Goal: Transaction & Acquisition: Purchase product/service

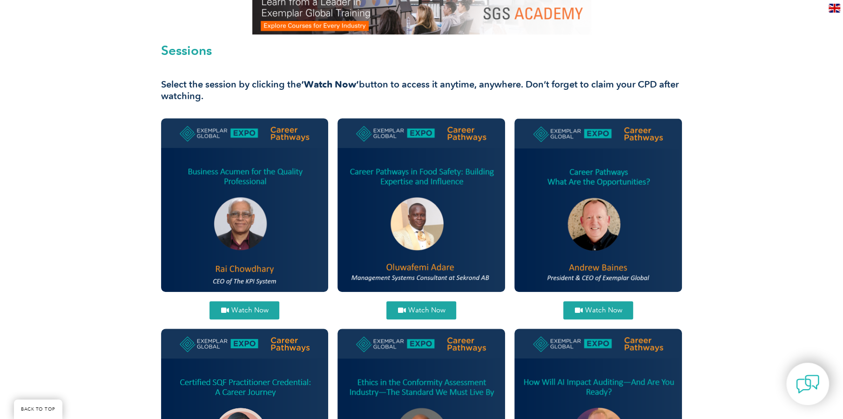
scroll to position [230, 0]
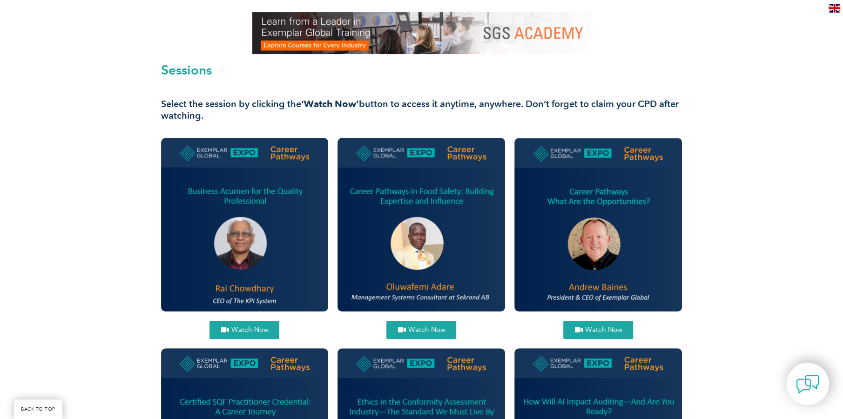
click at [498, 199] on img at bounding box center [421, 225] width 168 height 174
click at [487, 198] on img at bounding box center [421, 225] width 168 height 174
click at [406, 181] on img at bounding box center [421, 225] width 168 height 174
click at [241, 290] on img at bounding box center [245, 225] width 168 height 174
click at [262, 332] on span "Watch Now" at bounding box center [249, 329] width 37 height 7
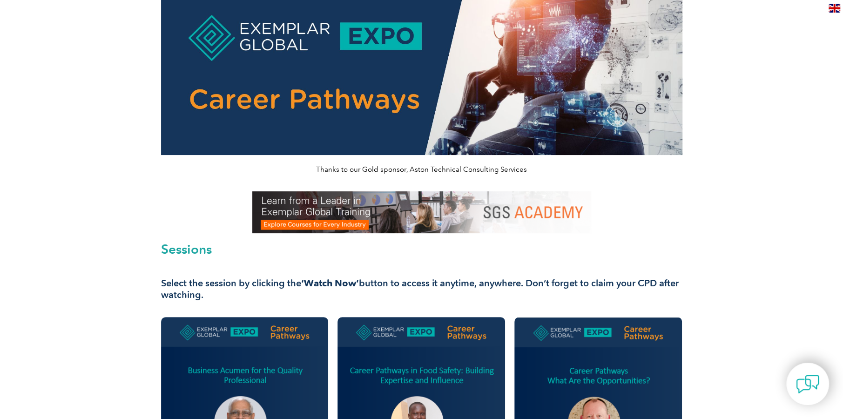
scroll to position [0, 0]
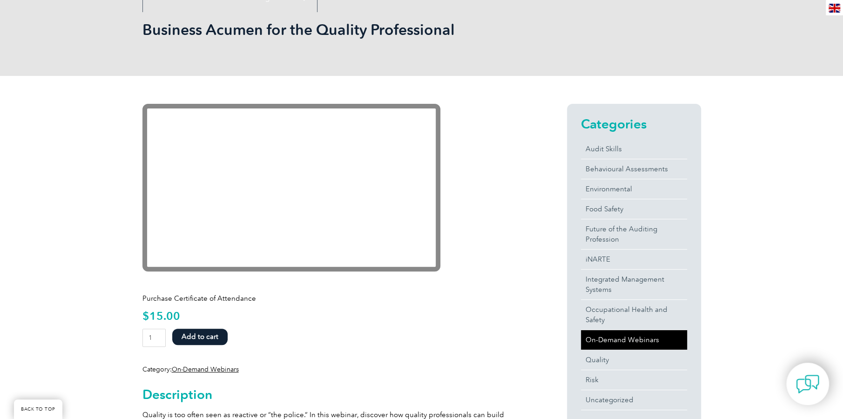
scroll to position [279, 0]
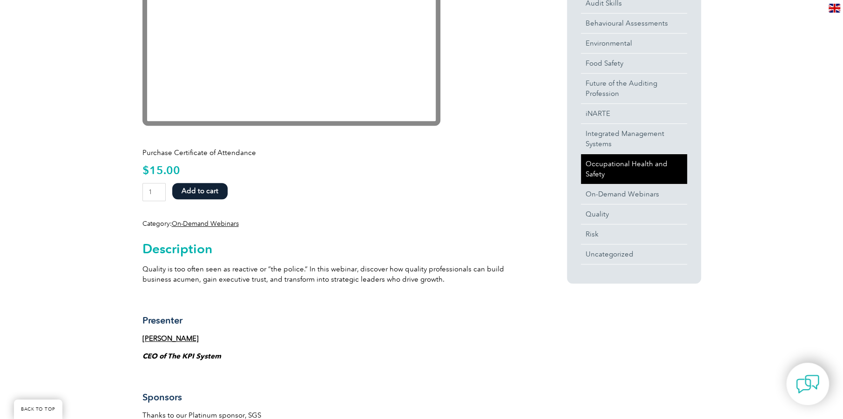
click at [638, 160] on link "Occupational Health and Safety" at bounding box center [634, 169] width 106 height 30
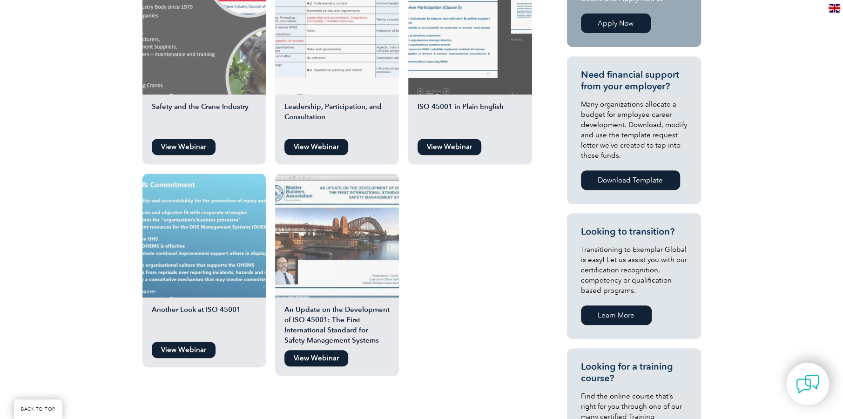
scroll to position [325, 0]
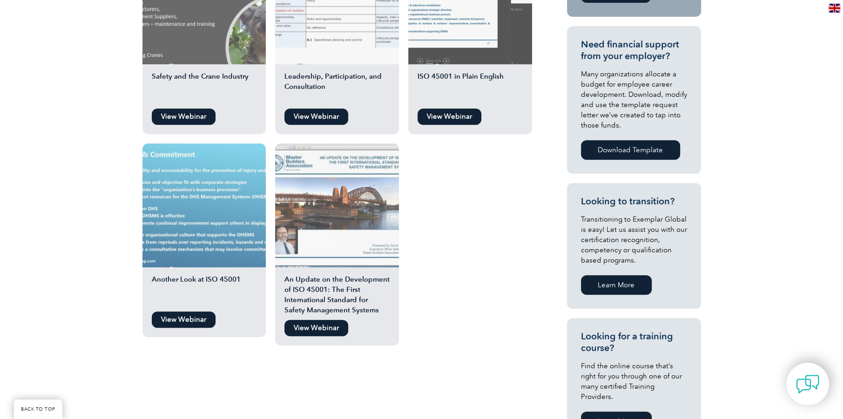
click at [382, 262] on img at bounding box center [337, 205] width 124 height 124
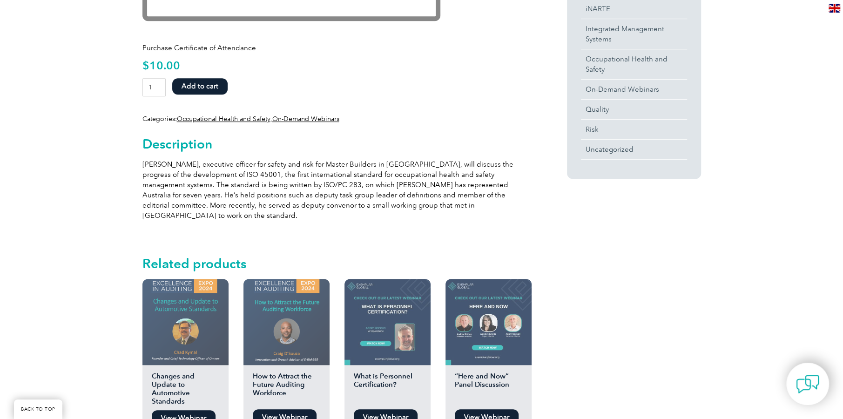
scroll to position [419, 0]
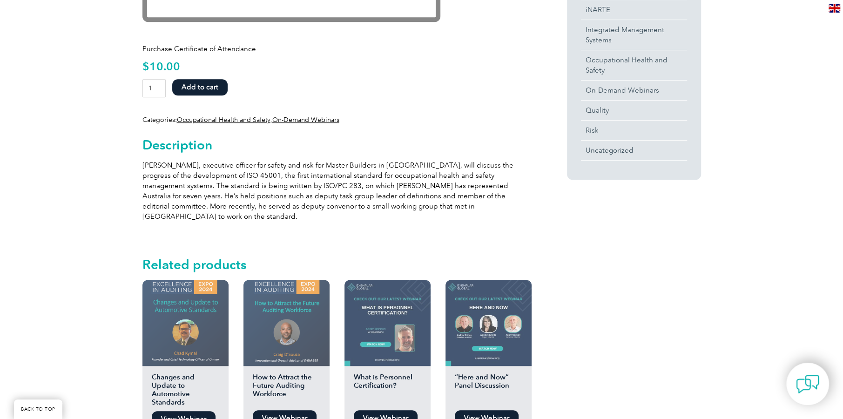
click at [188, 90] on button "Add to cart" at bounding box center [199, 87] width 55 height 16
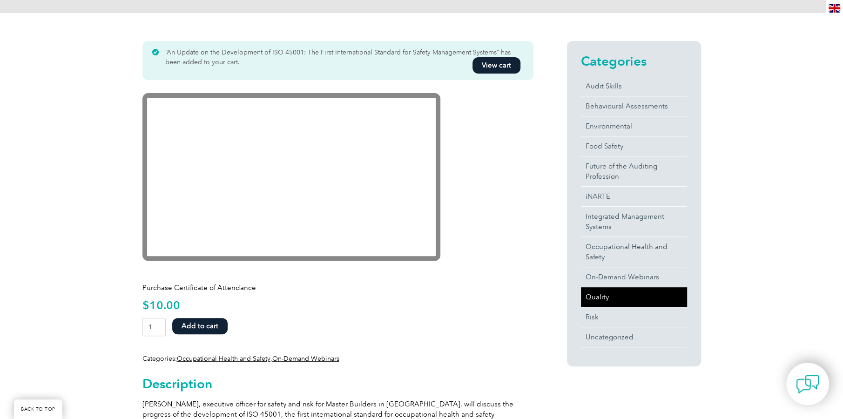
scroll to position [232, 0]
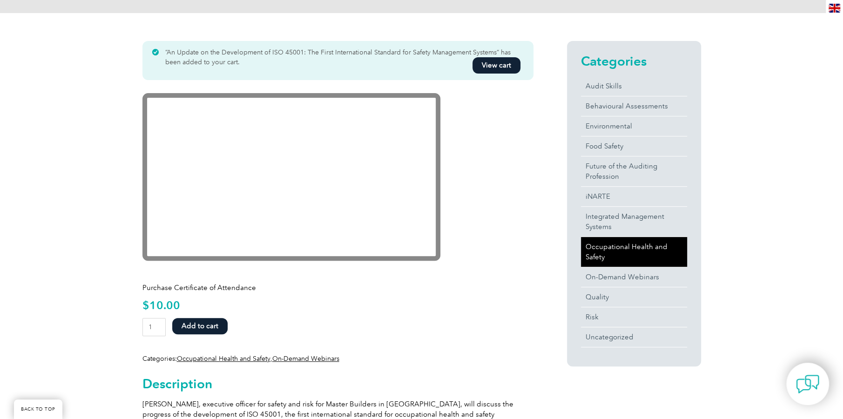
click at [641, 248] on link "Occupational Health and Safety" at bounding box center [634, 252] width 106 height 30
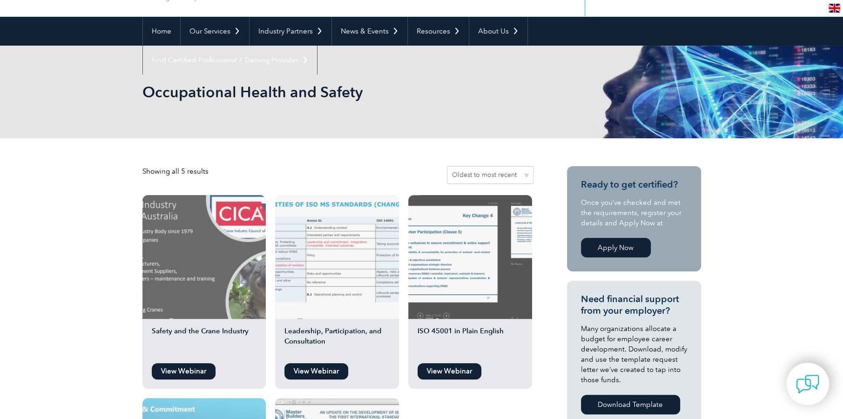
scroll to position [186, 0]
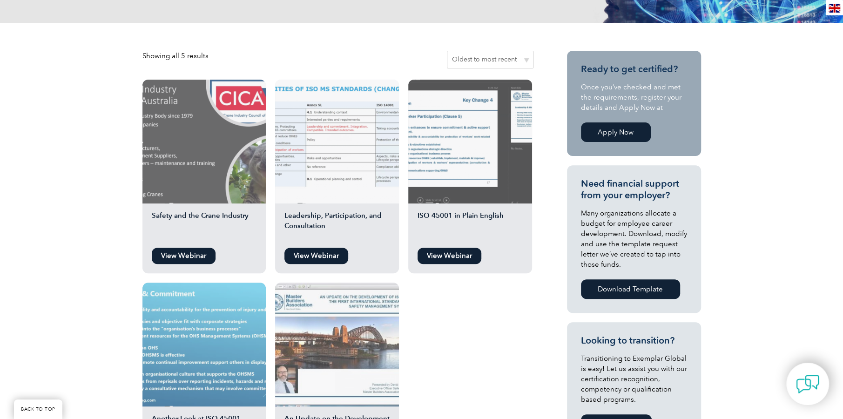
click at [191, 255] on link "View Webinar" at bounding box center [184, 256] width 64 height 16
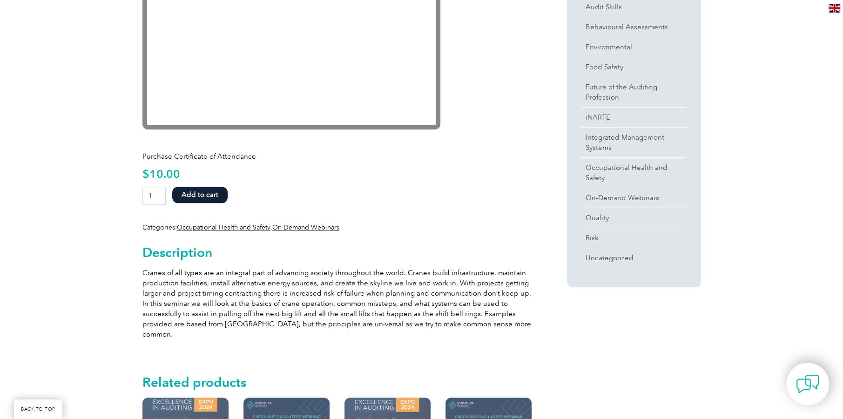
scroll to position [279, 0]
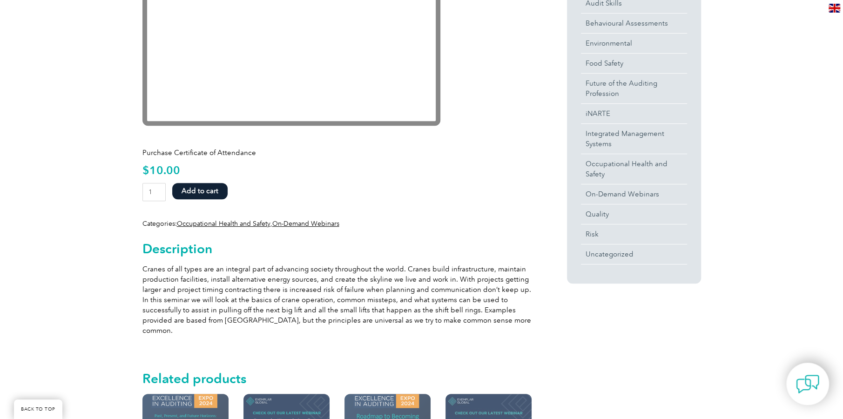
click at [205, 197] on button "Add to cart" at bounding box center [199, 191] width 55 height 16
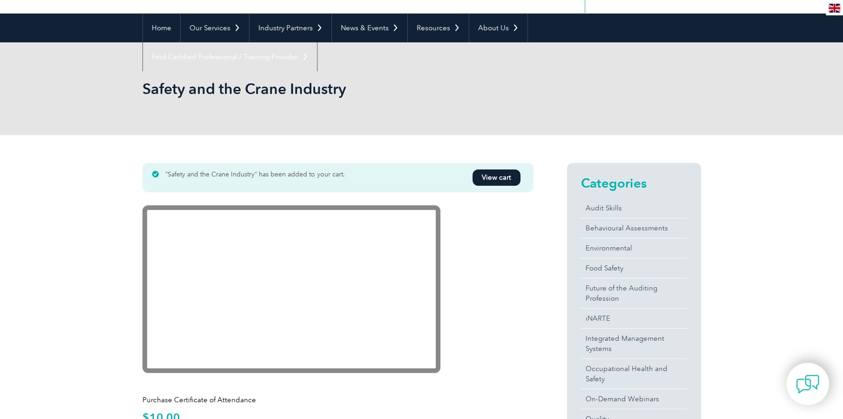
scroll to position [186, 0]
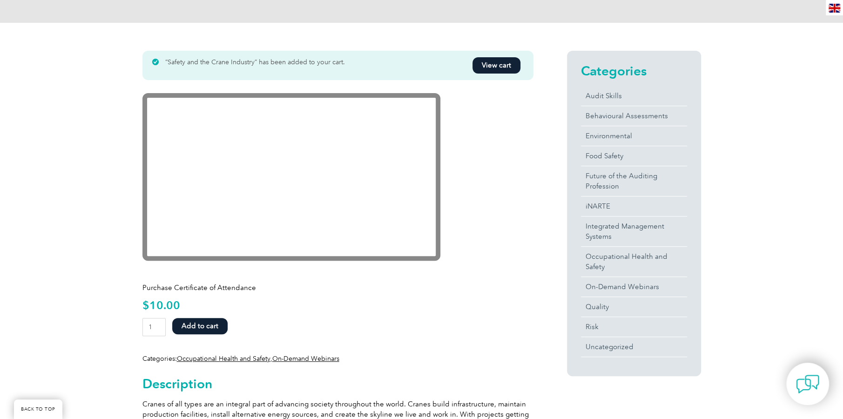
click at [506, 61] on link "View cart" at bounding box center [496, 65] width 48 height 16
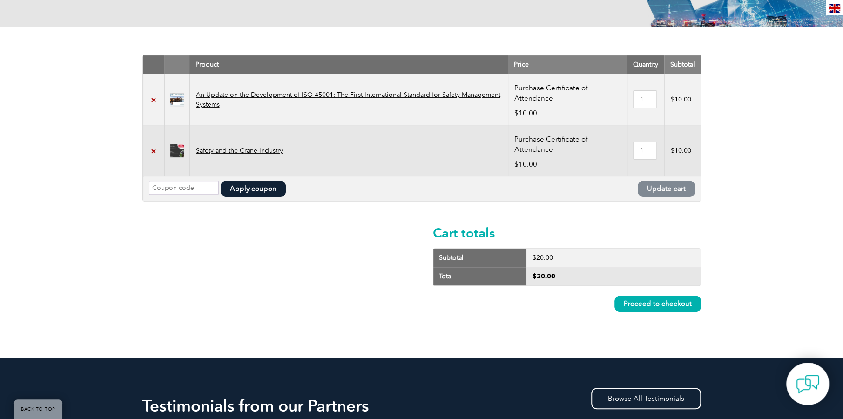
scroll to position [186, 0]
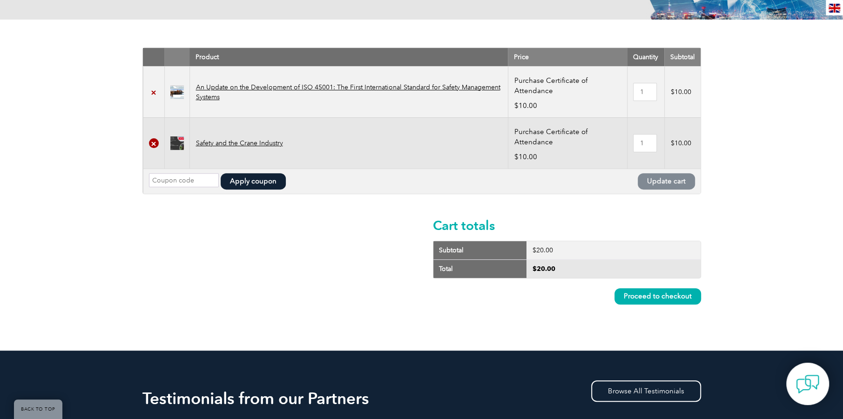
click at [149, 145] on link "×" at bounding box center [154, 143] width 10 height 10
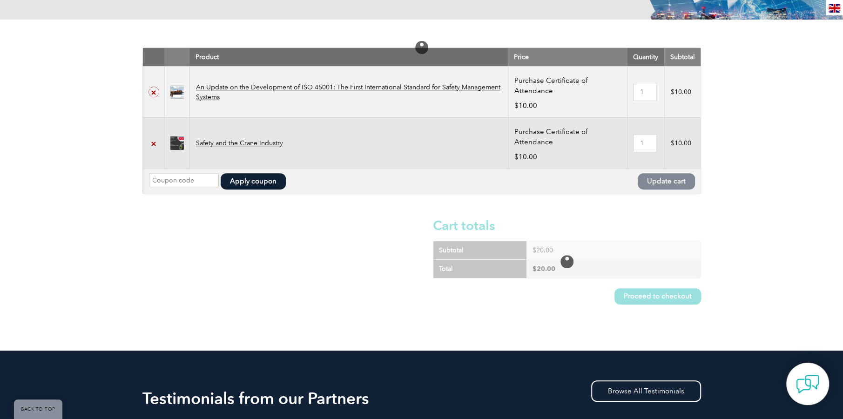
drag, startPoint x: 152, startPoint y: 92, endPoint x: 175, endPoint y: 103, distance: 26.0
click at [153, 92] on link "×" at bounding box center [154, 92] width 10 height 10
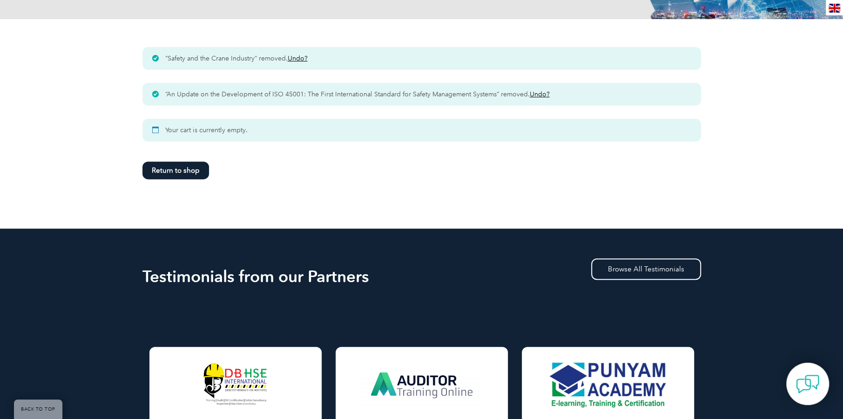
scroll to position [187, 0]
